Goal: Information Seeking & Learning: Learn about a topic

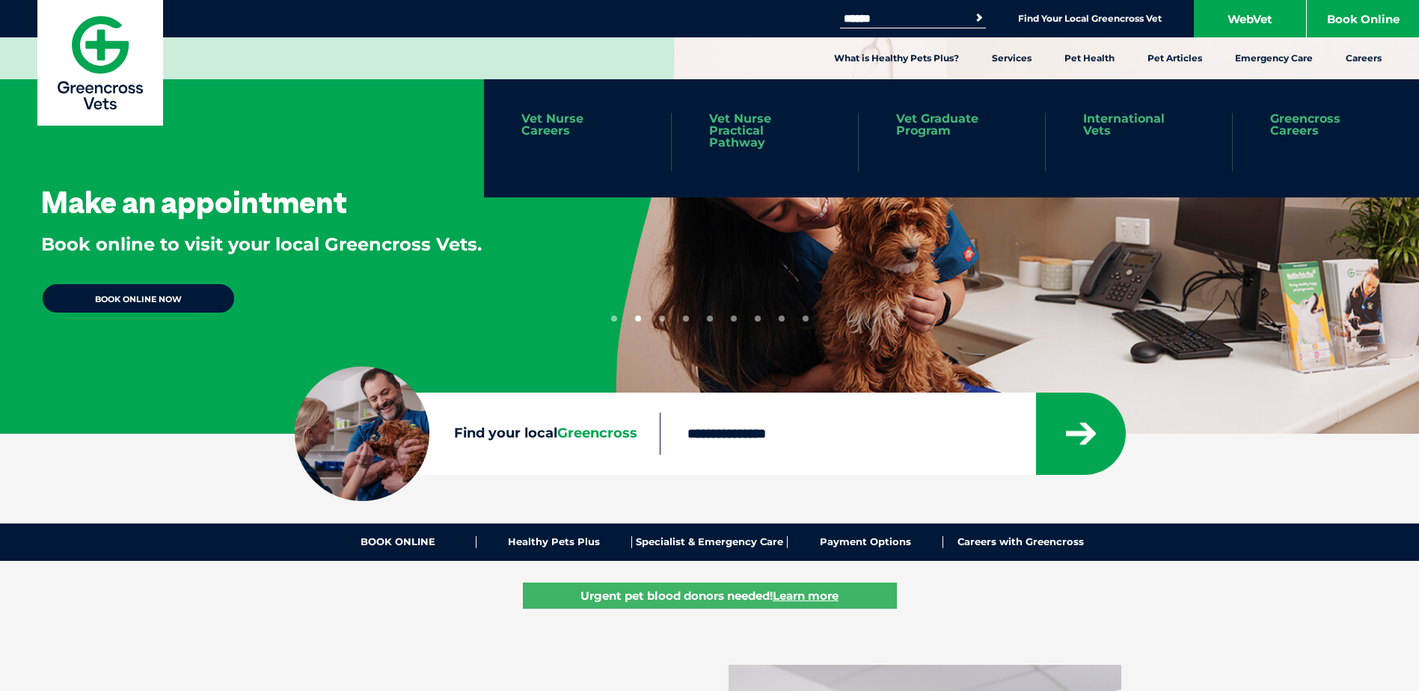
click at [1114, 117] on link "International Vets" at bounding box center [1138, 125] width 111 height 24
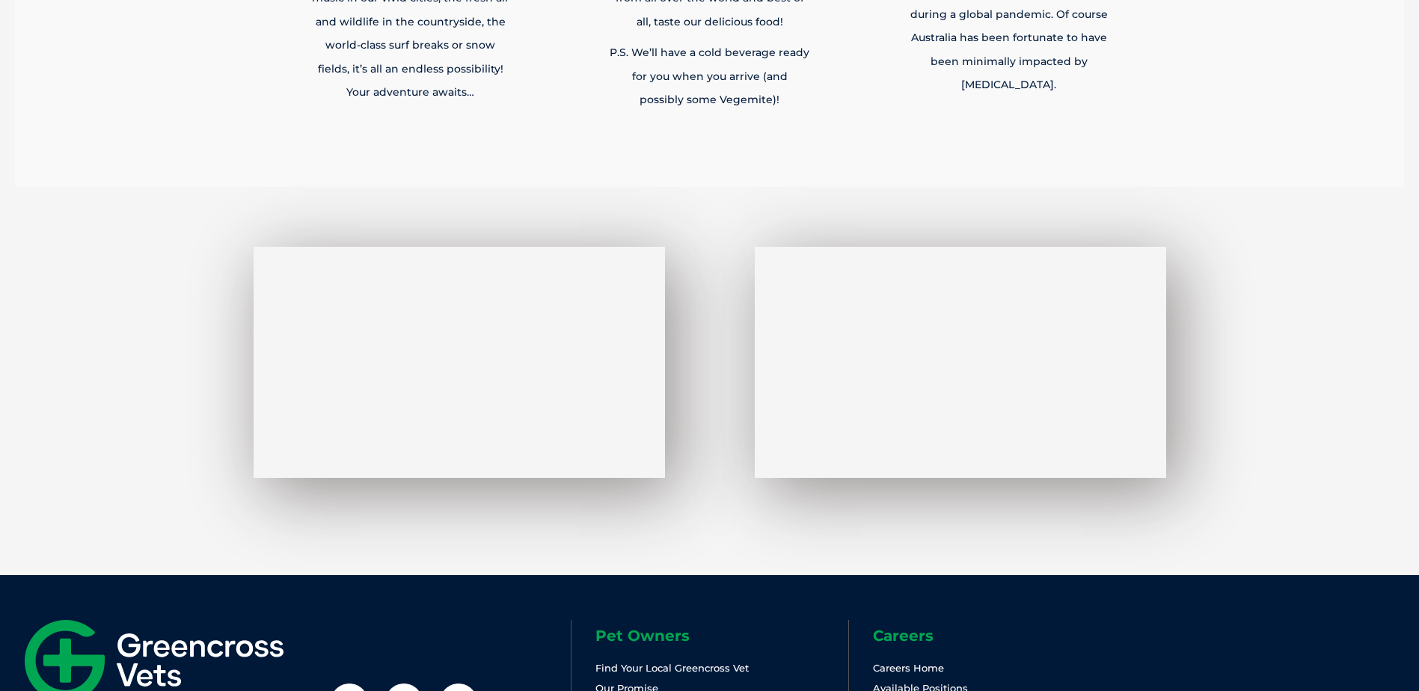
scroll to position [3703, 0]
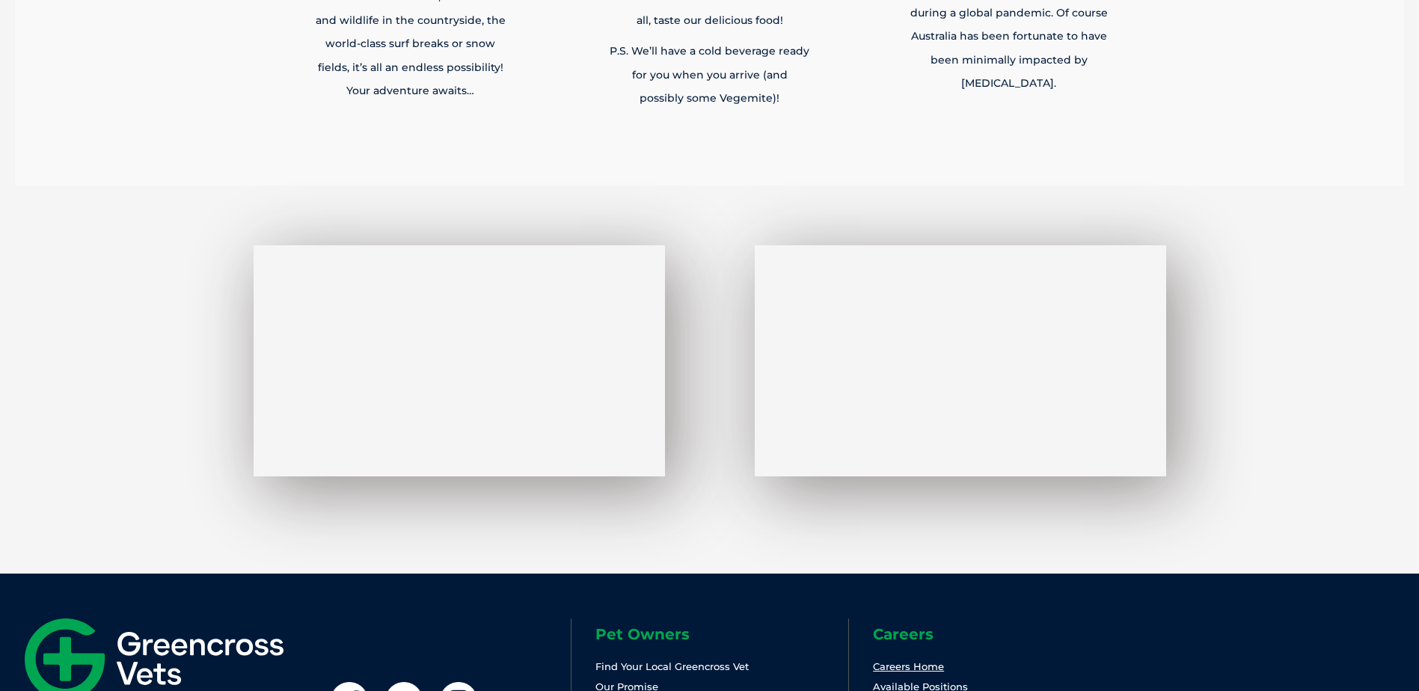
click at [906, 660] on link "Careers Home" at bounding box center [908, 666] width 71 height 12
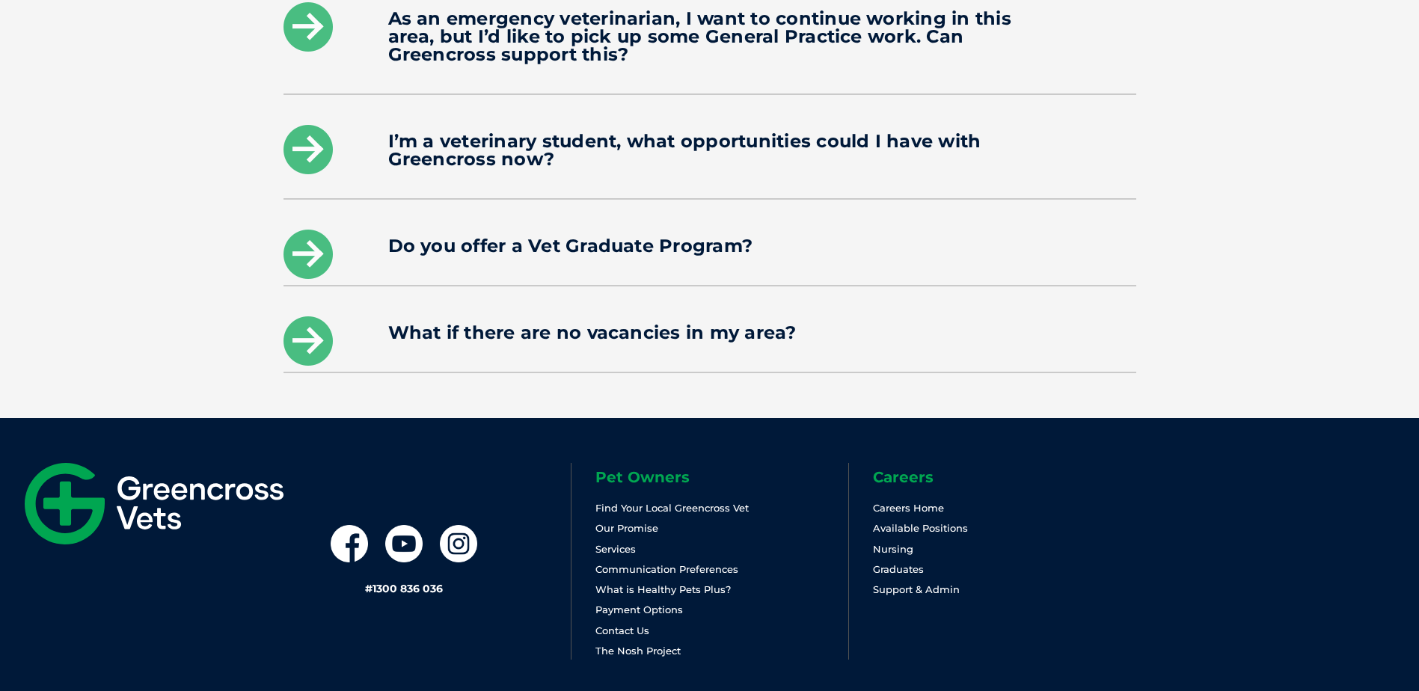
scroll to position [2460, 0]
